Goal: Information Seeking & Learning: Learn about a topic

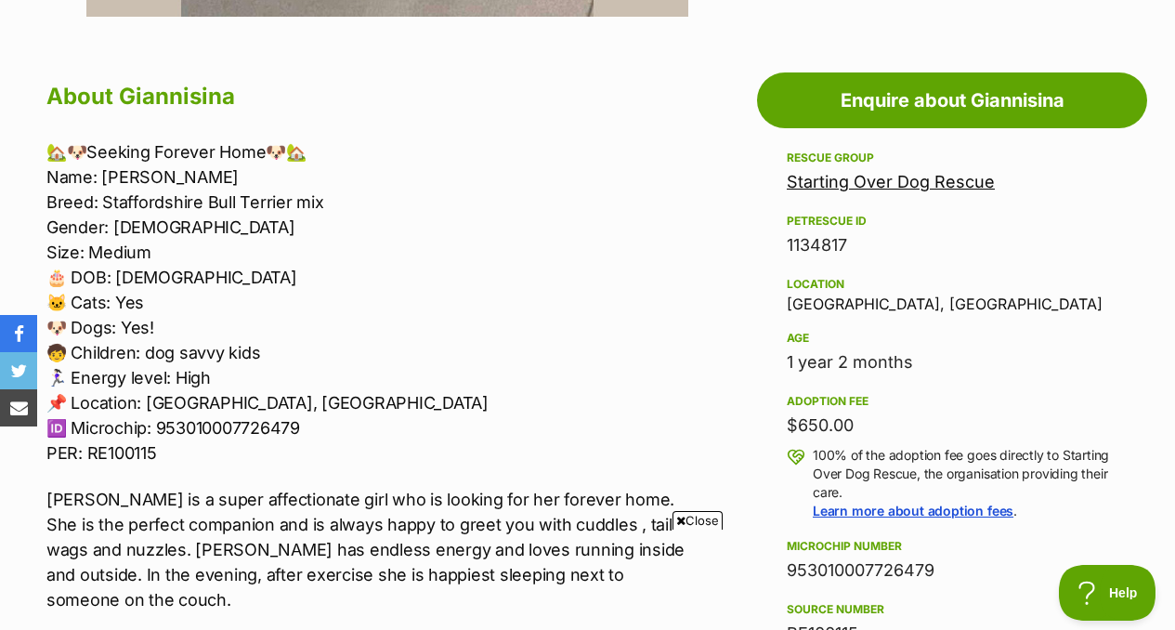
scroll to position [974, 0]
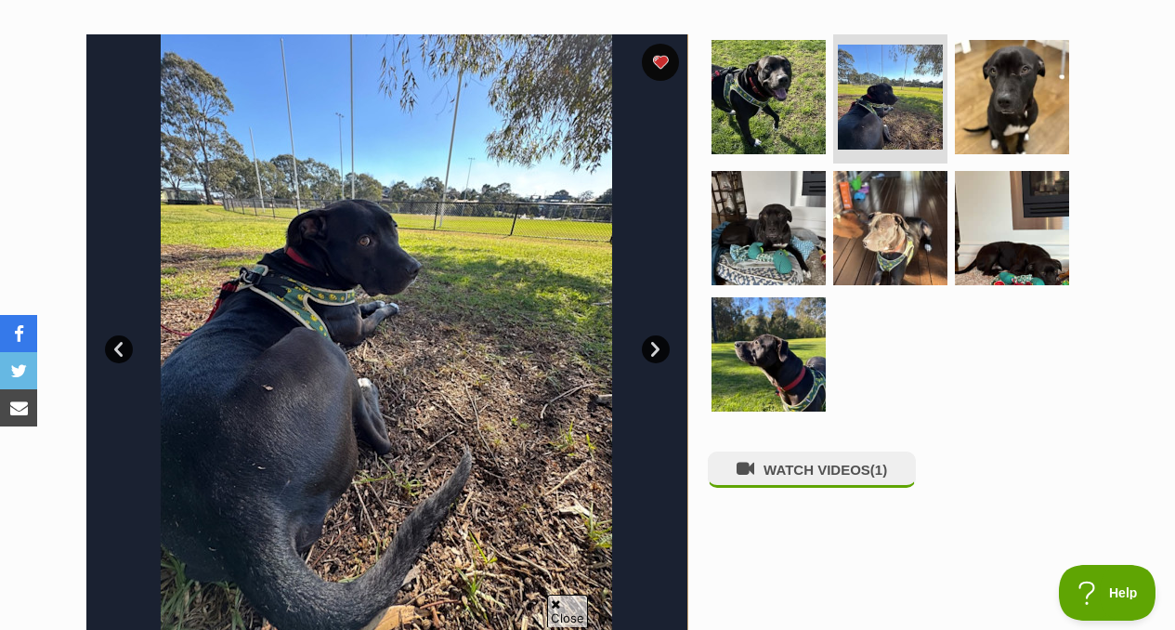
scroll to position [379, 0]
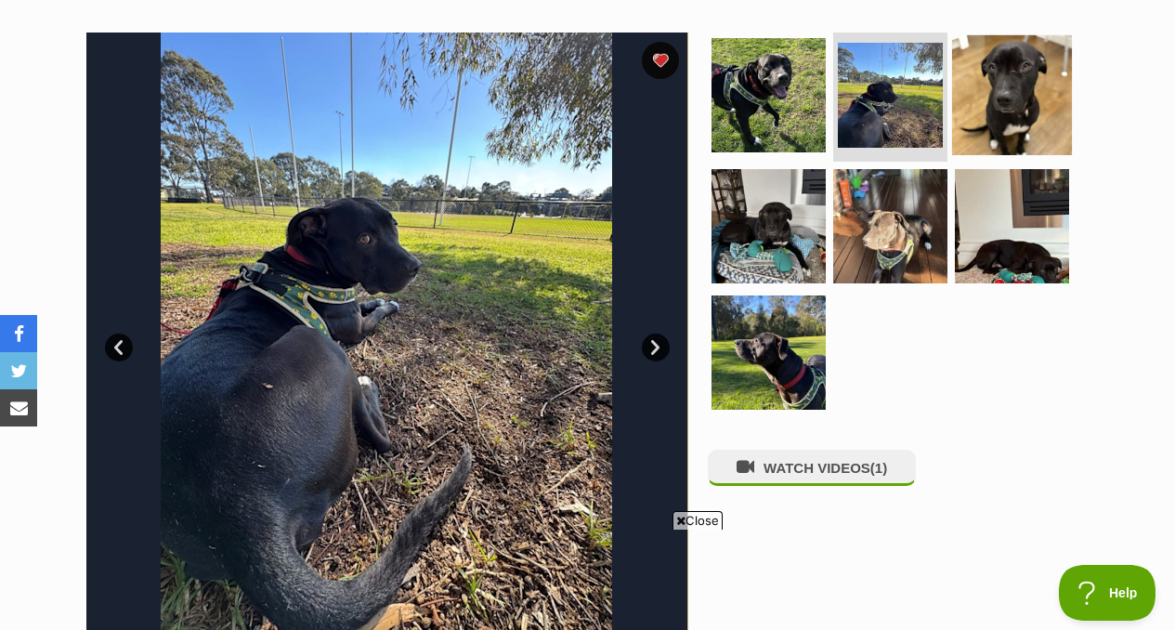
click at [1017, 99] on img at bounding box center [1012, 94] width 120 height 120
